Goal: Task Accomplishment & Management: Use online tool/utility

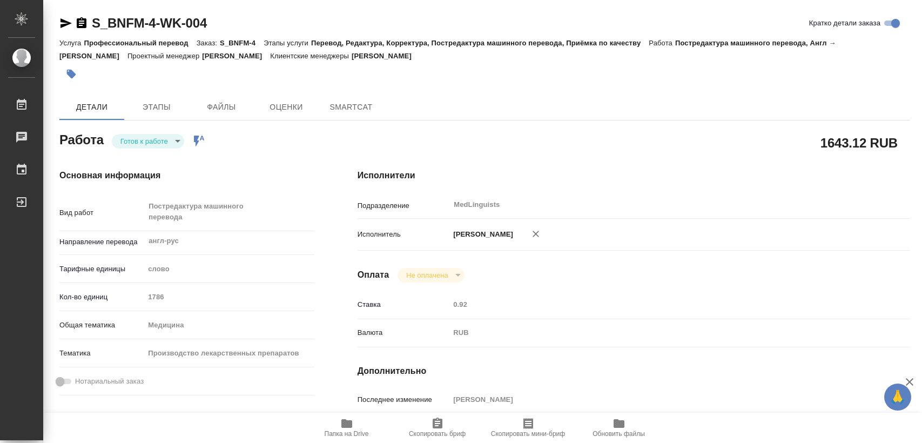
type textarea "x"
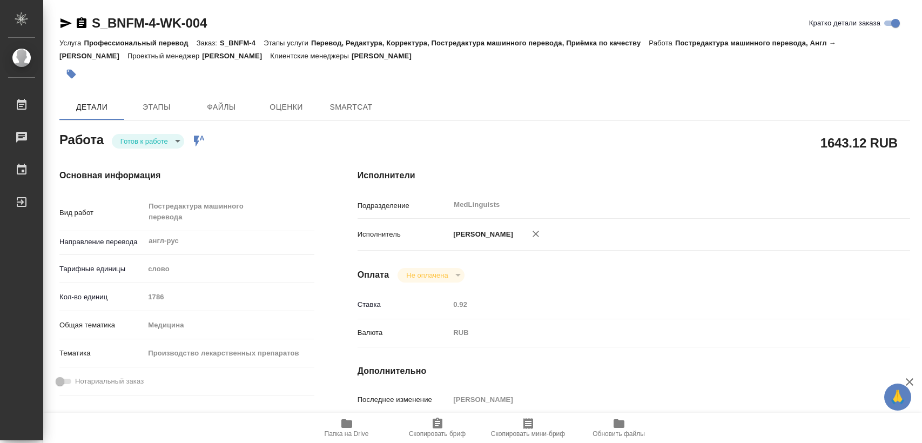
type textarea "x"
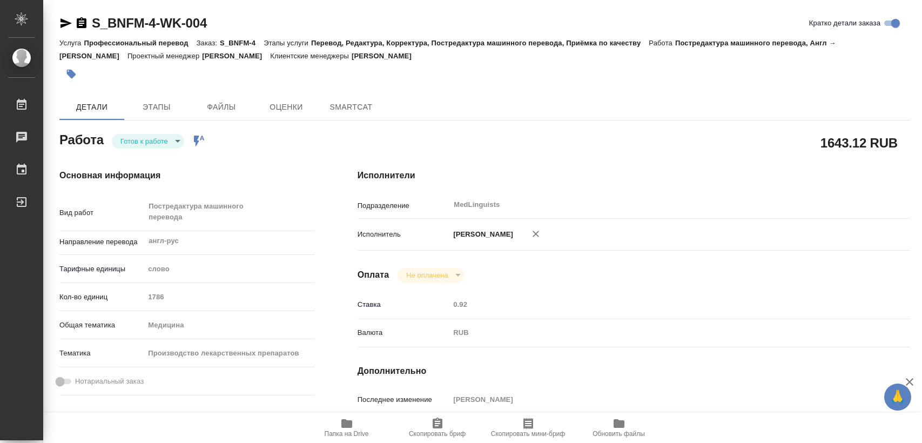
type textarea "x"
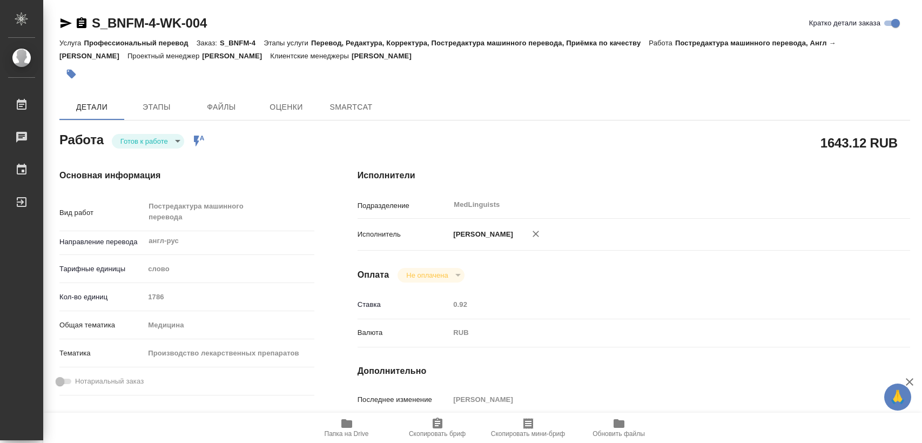
type textarea "x"
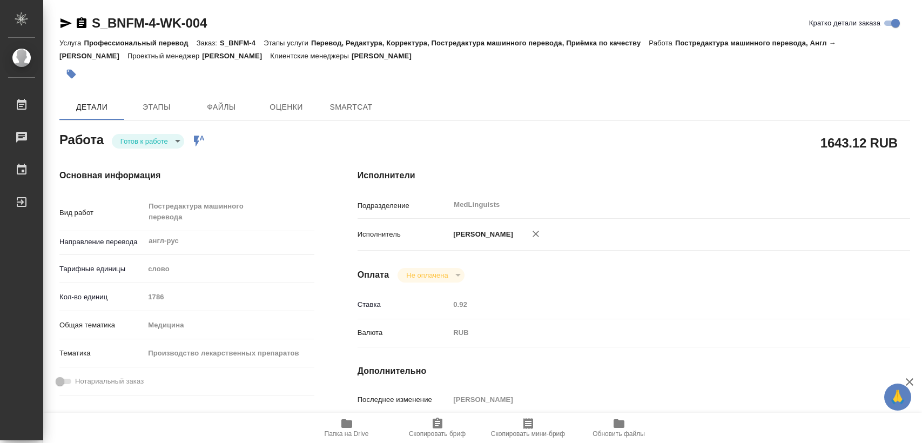
type textarea "x"
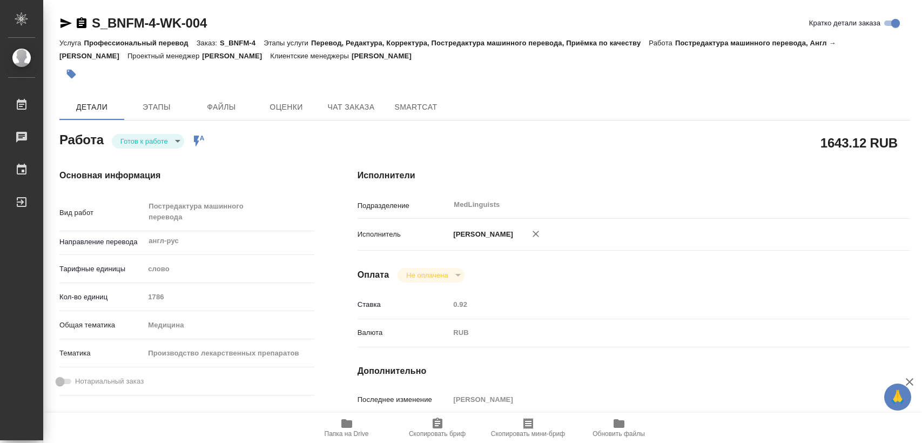
type textarea "x"
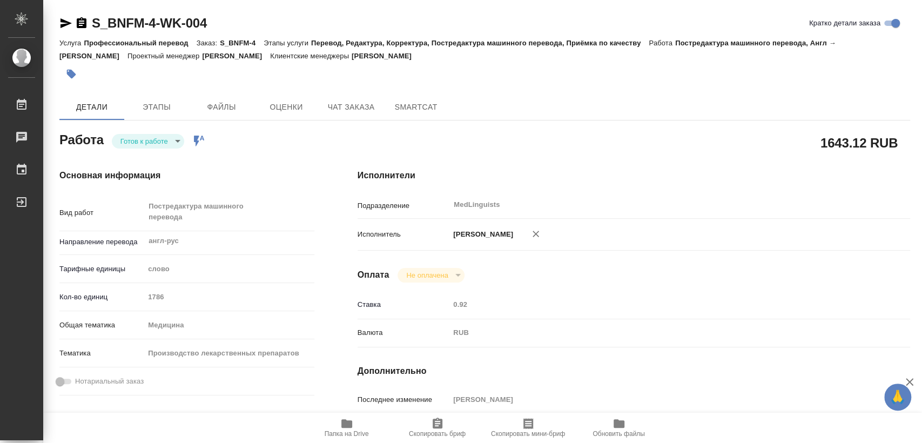
type textarea "x"
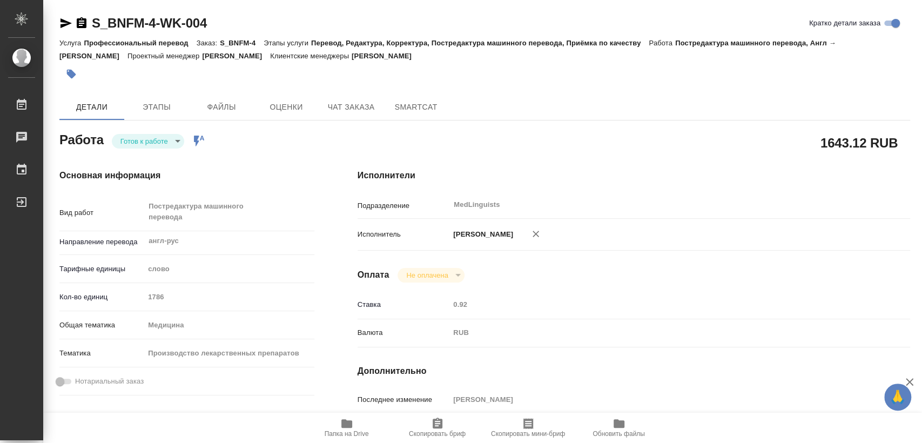
type textarea "x"
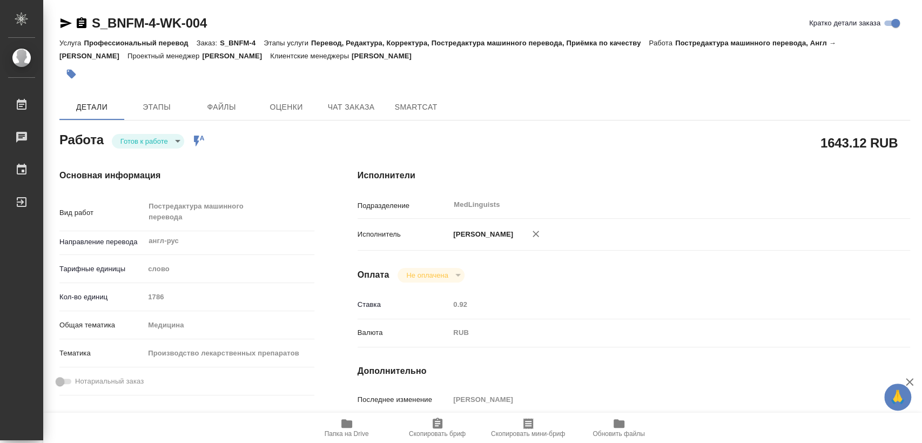
click at [356, 426] on span "Папка на Drive" at bounding box center [347, 427] width 78 height 21
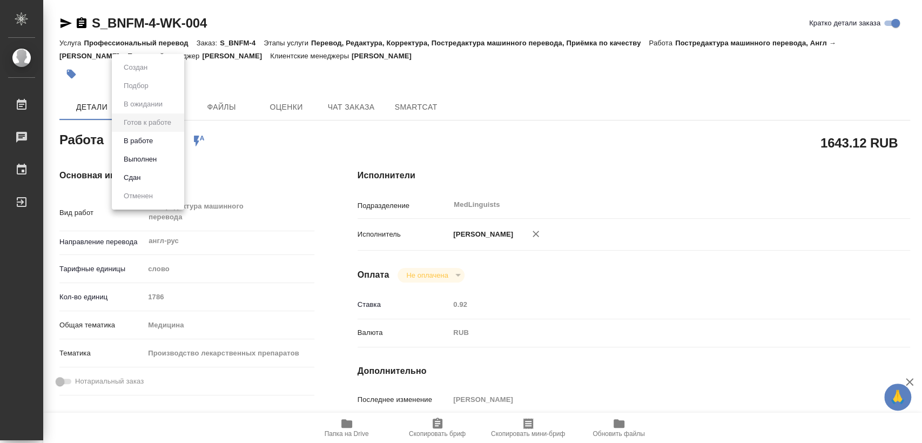
click at [164, 142] on body "🙏 .cls-1 fill:#fff; AWATERA [PERSON_NAME] 0 Чаты График Выйти S_BNFM-4-WK-004 К…" at bounding box center [461, 221] width 922 height 443
click at [158, 138] on li "В работе" at bounding box center [148, 141] width 72 height 18
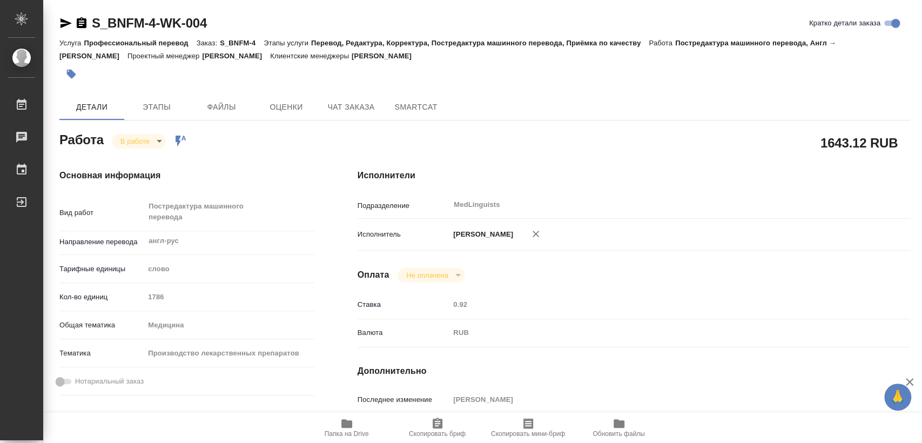
type textarea "x"
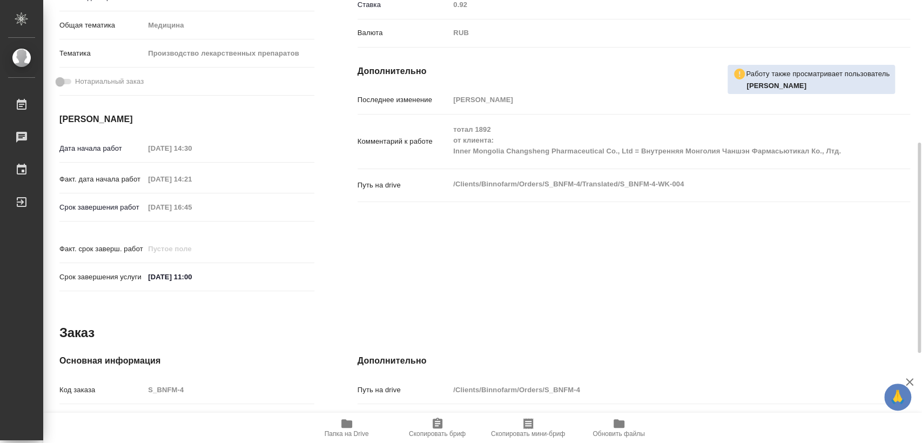
scroll to position [490, 0]
